Goal: Task Accomplishment & Management: Complete application form

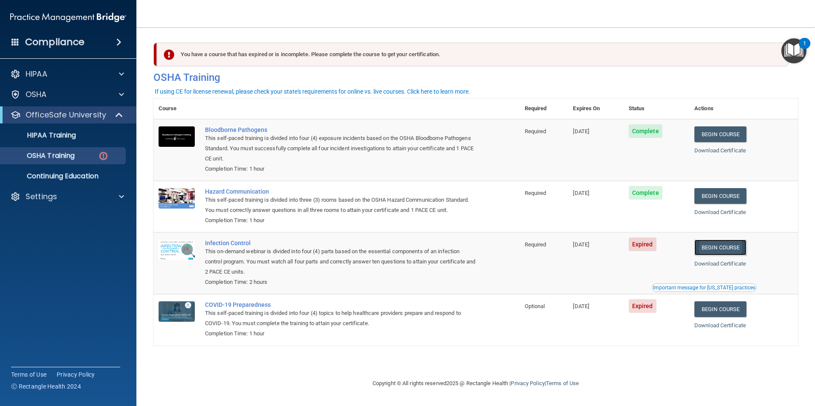
click at [733, 249] on link "Begin Course" at bounding box center [720, 248] width 52 height 16
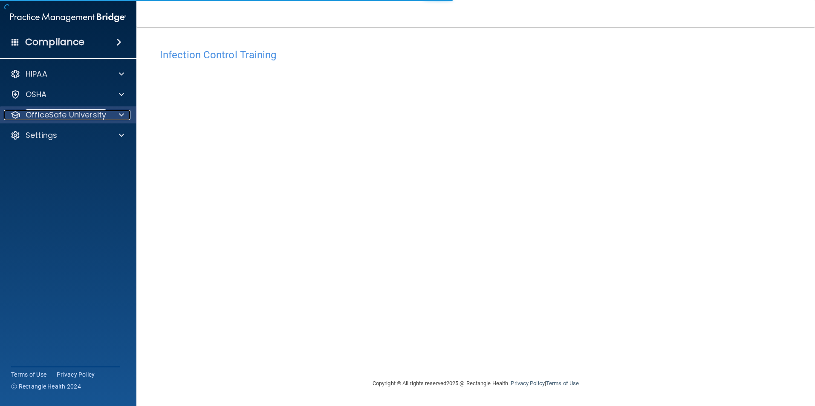
click at [78, 115] on p "OfficeSafe University" at bounding box center [66, 115] width 81 height 10
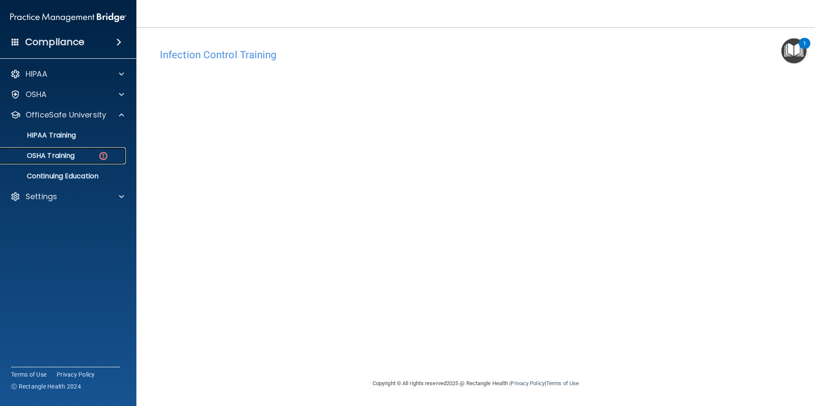
click at [82, 155] on div "OSHA Training" at bounding box center [64, 156] width 116 height 9
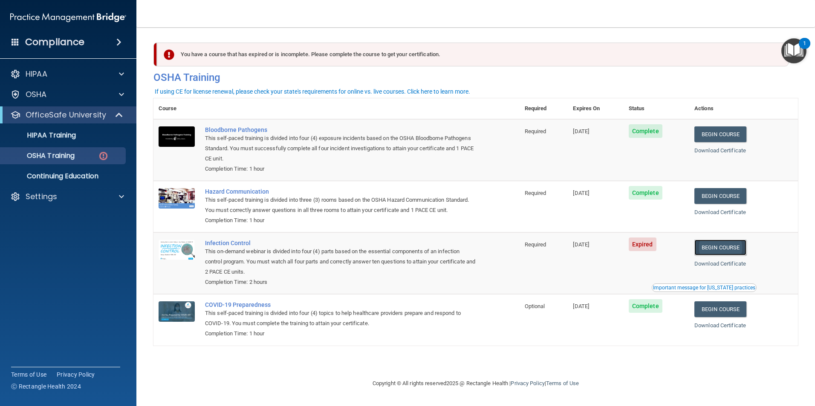
click at [722, 249] on link "Begin Course" at bounding box center [720, 248] width 52 height 16
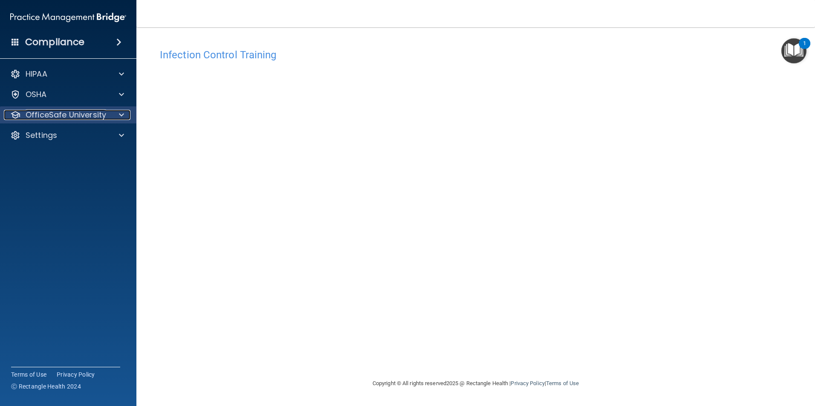
click at [99, 110] on p "OfficeSafe University" at bounding box center [66, 115] width 81 height 10
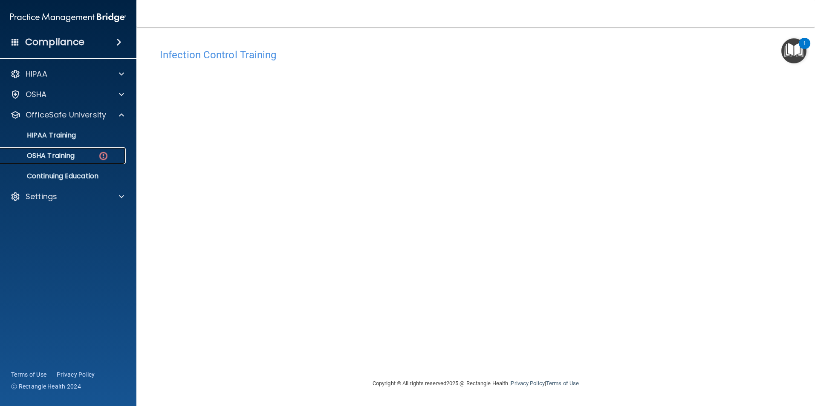
click at [64, 159] on p "OSHA Training" at bounding box center [40, 156] width 69 height 9
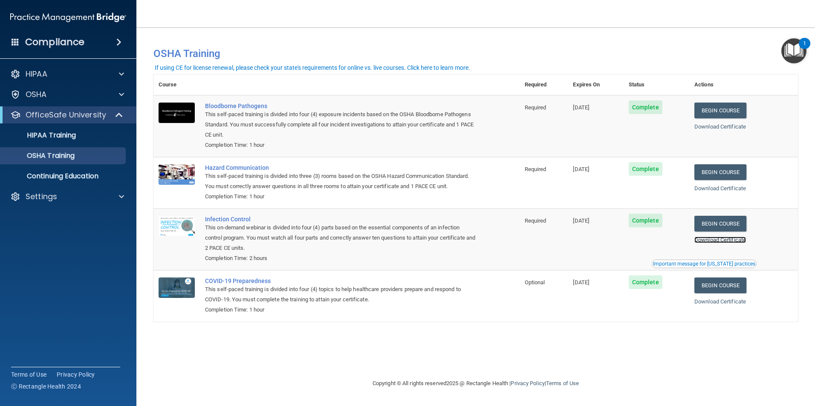
click at [736, 242] on link "Download Certificate" at bounding box center [720, 240] width 52 height 6
